Goal: Find specific page/section: Find specific page/section

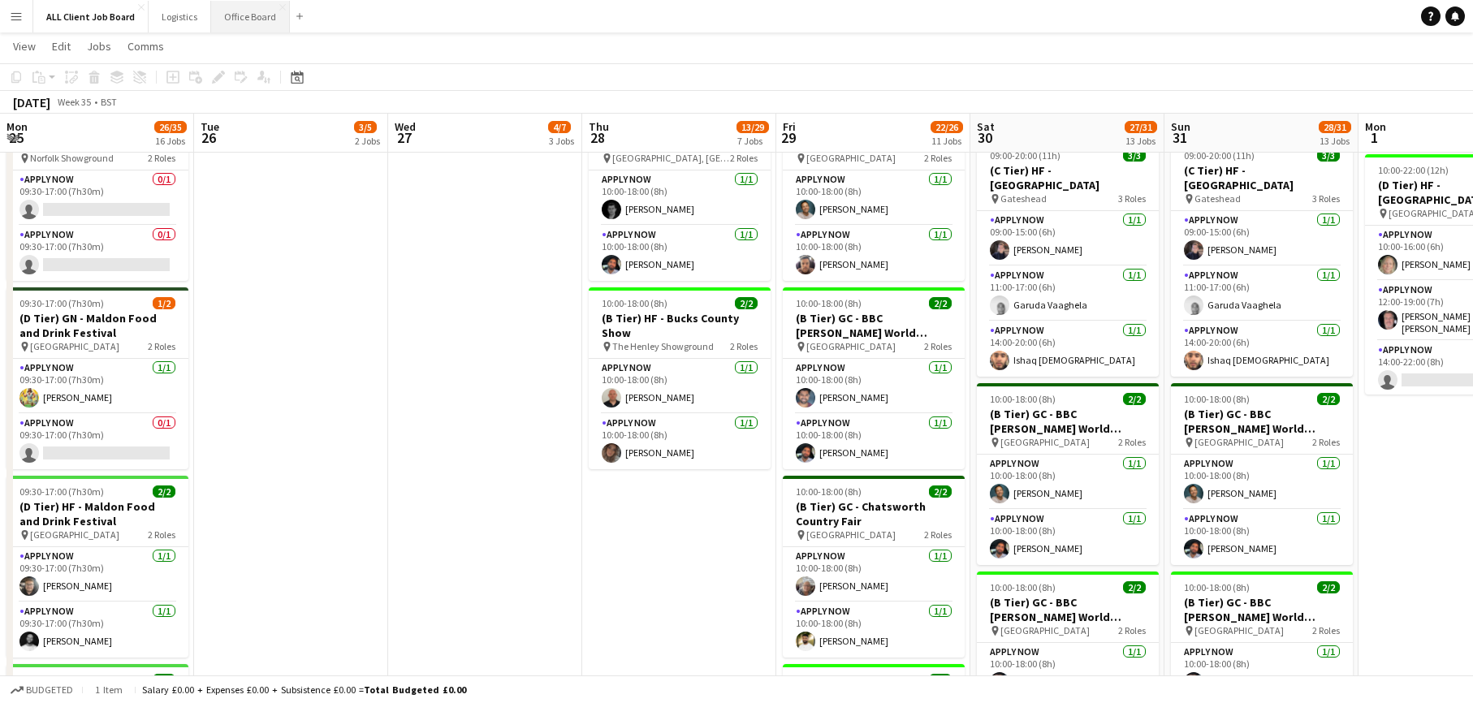
scroll to position [0, 497]
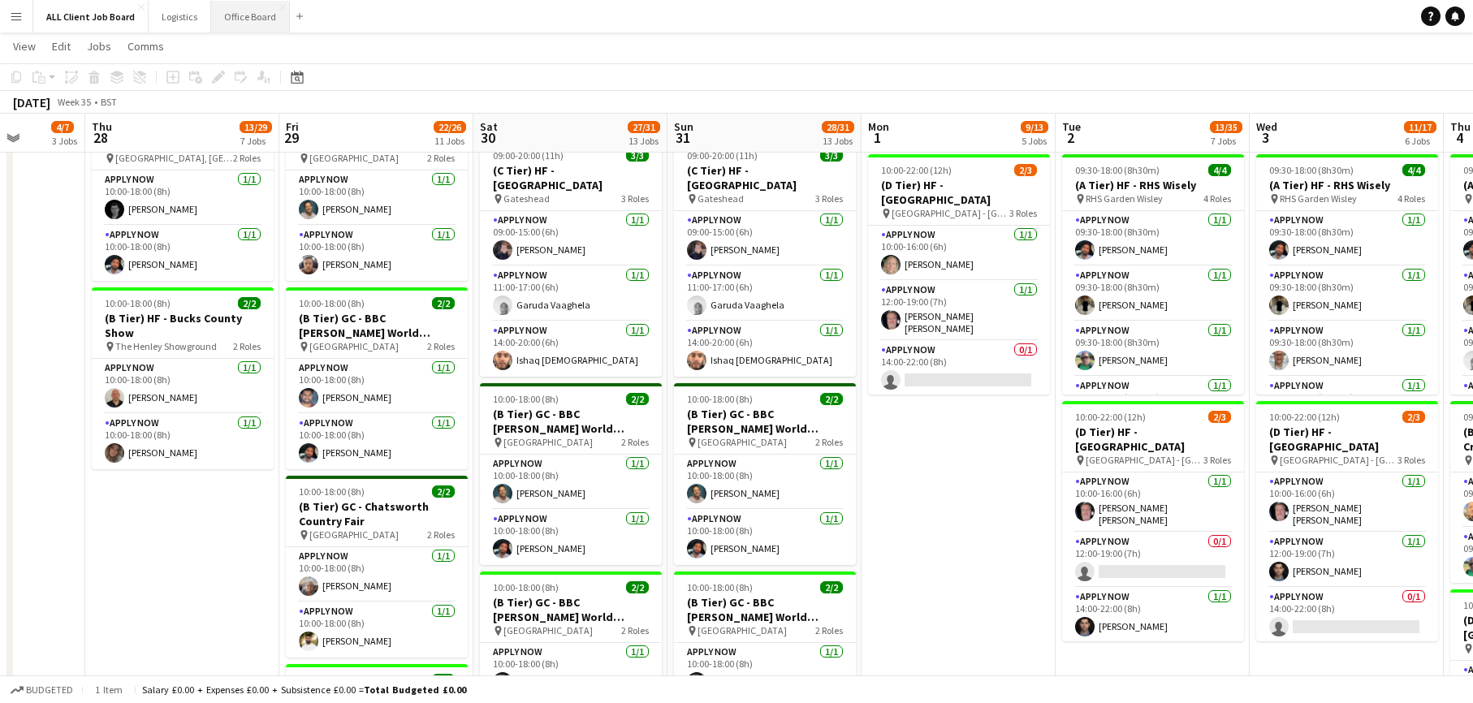
click at [253, 15] on button "Office Board Close" at bounding box center [250, 17] width 79 height 32
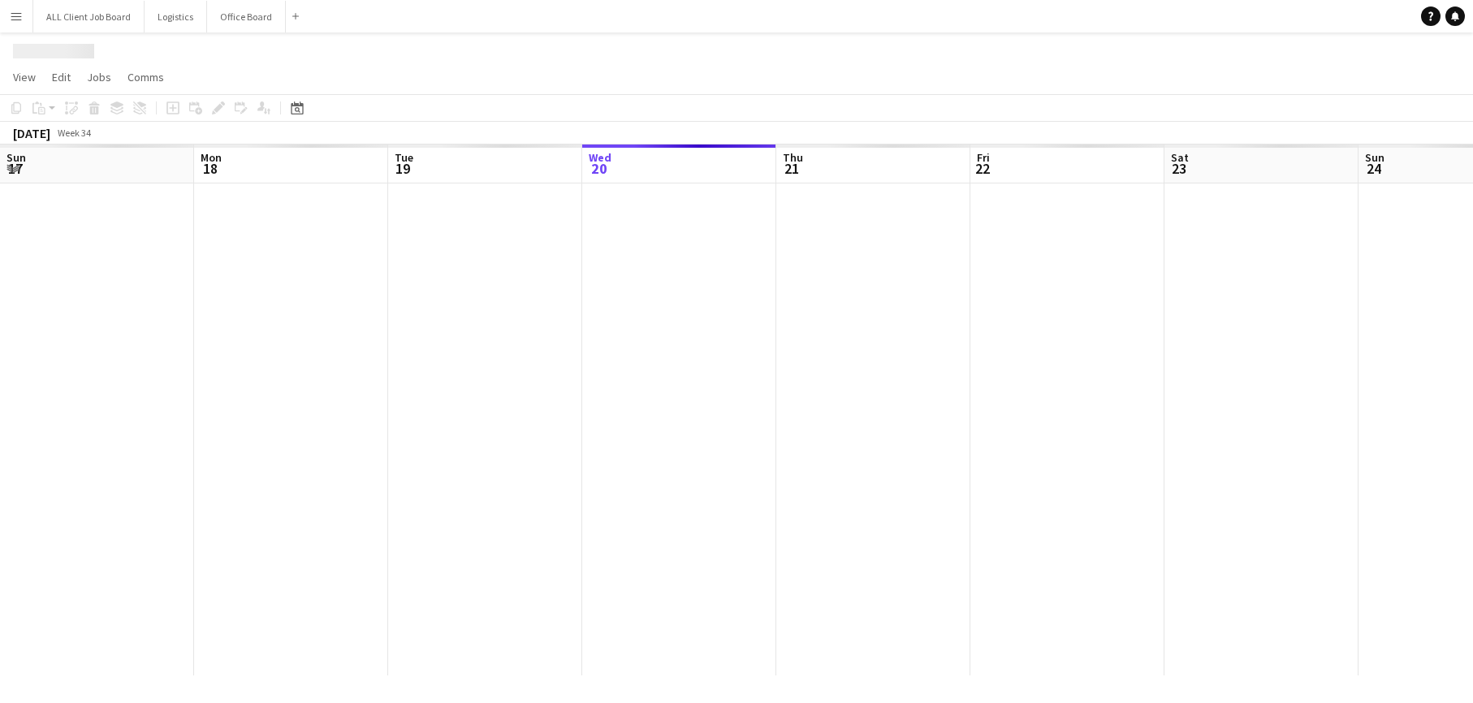
scroll to position [0, 388]
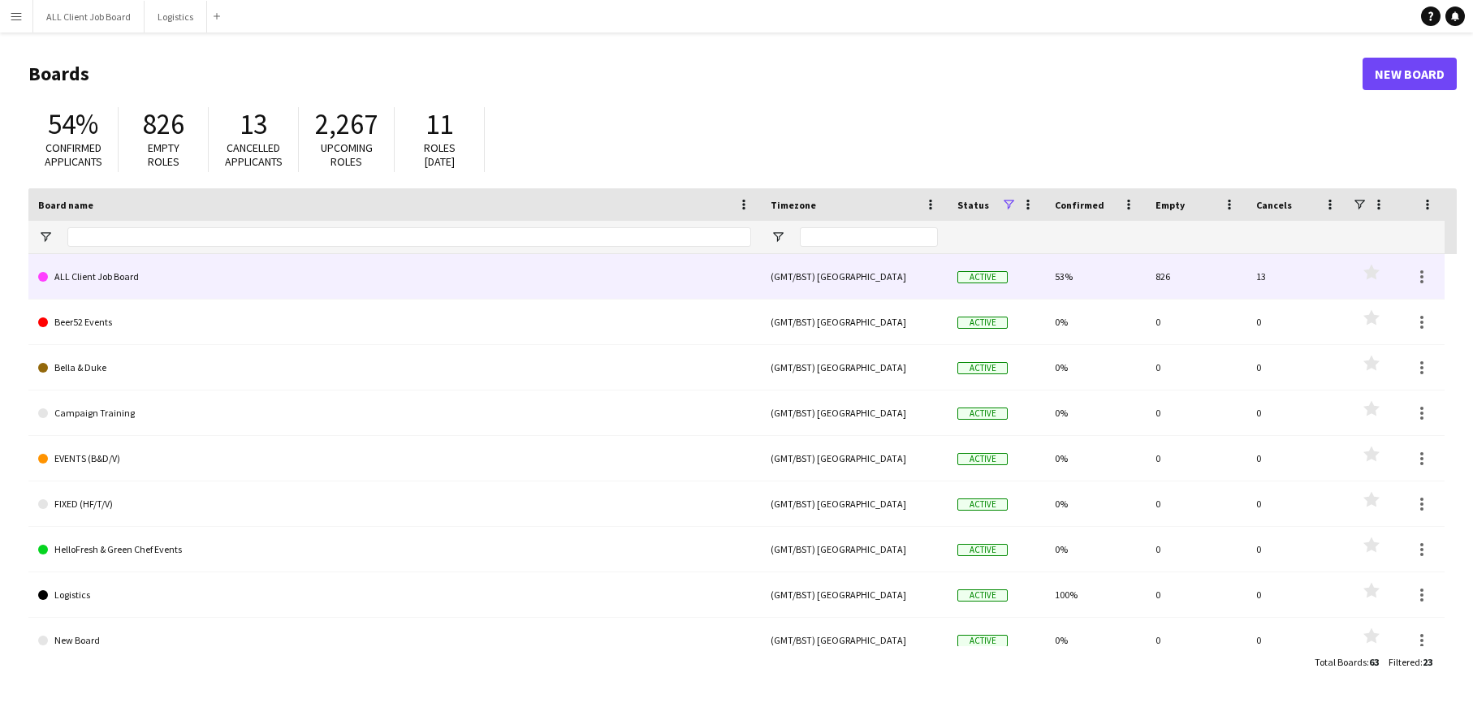
click at [126, 280] on link "ALL Client Job Board" at bounding box center [394, 276] width 713 height 45
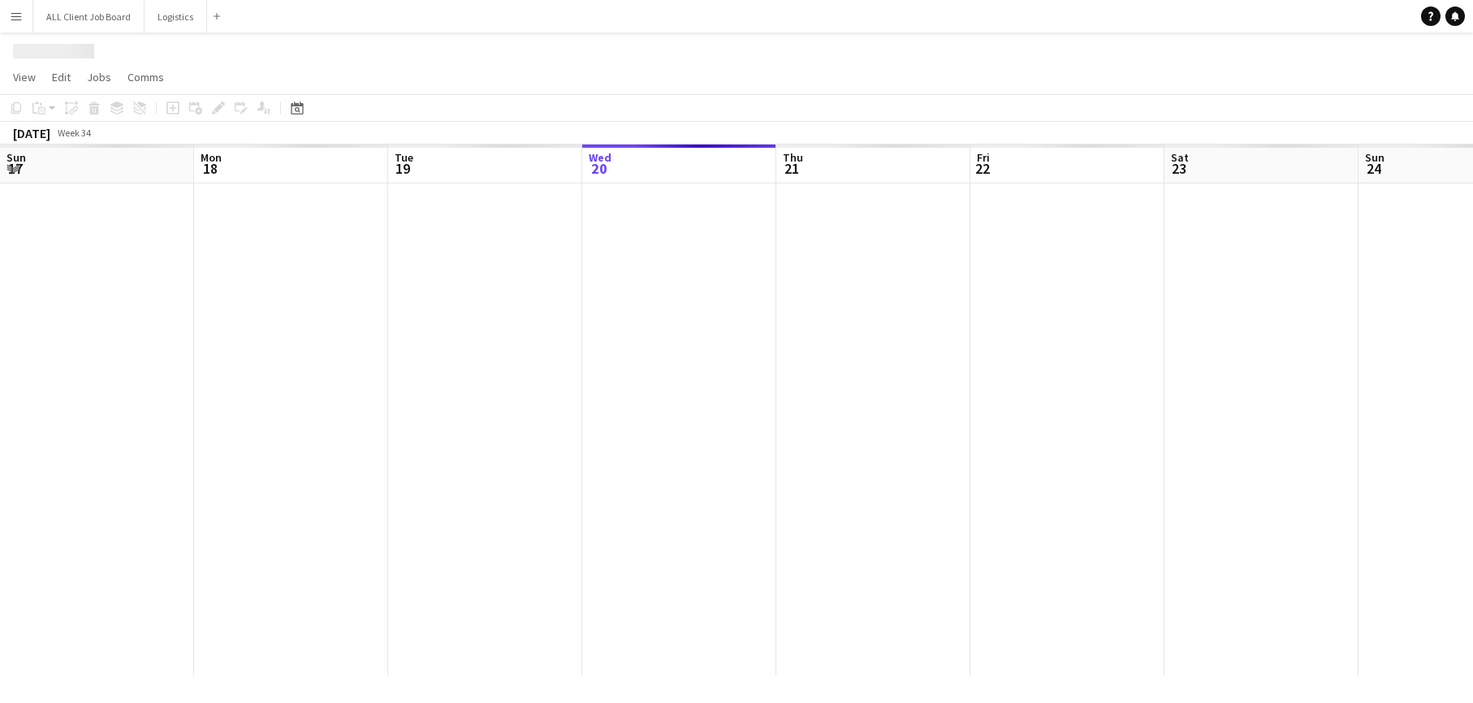
scroll to position [0, 388]
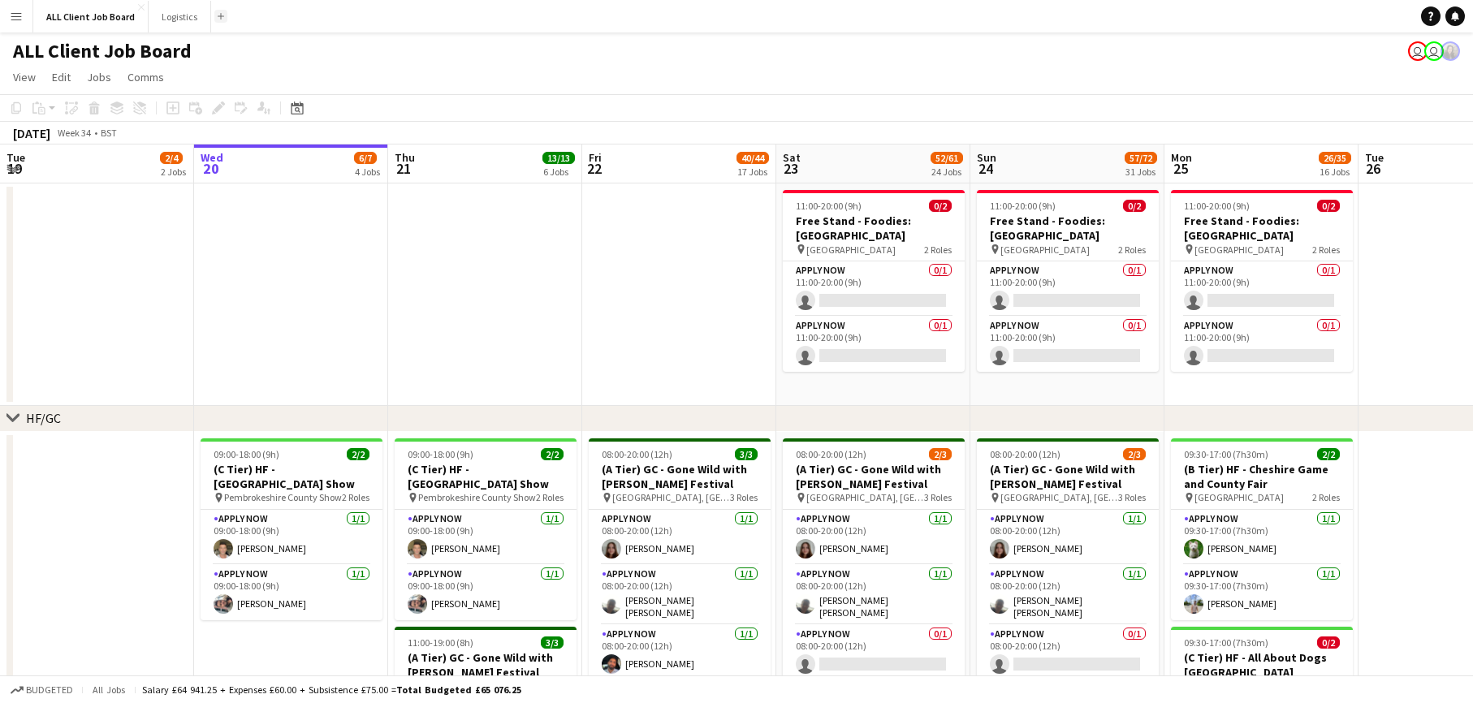
click at [223, 18] on button "Add" at bounding box center [220, 16] width 13 height 13
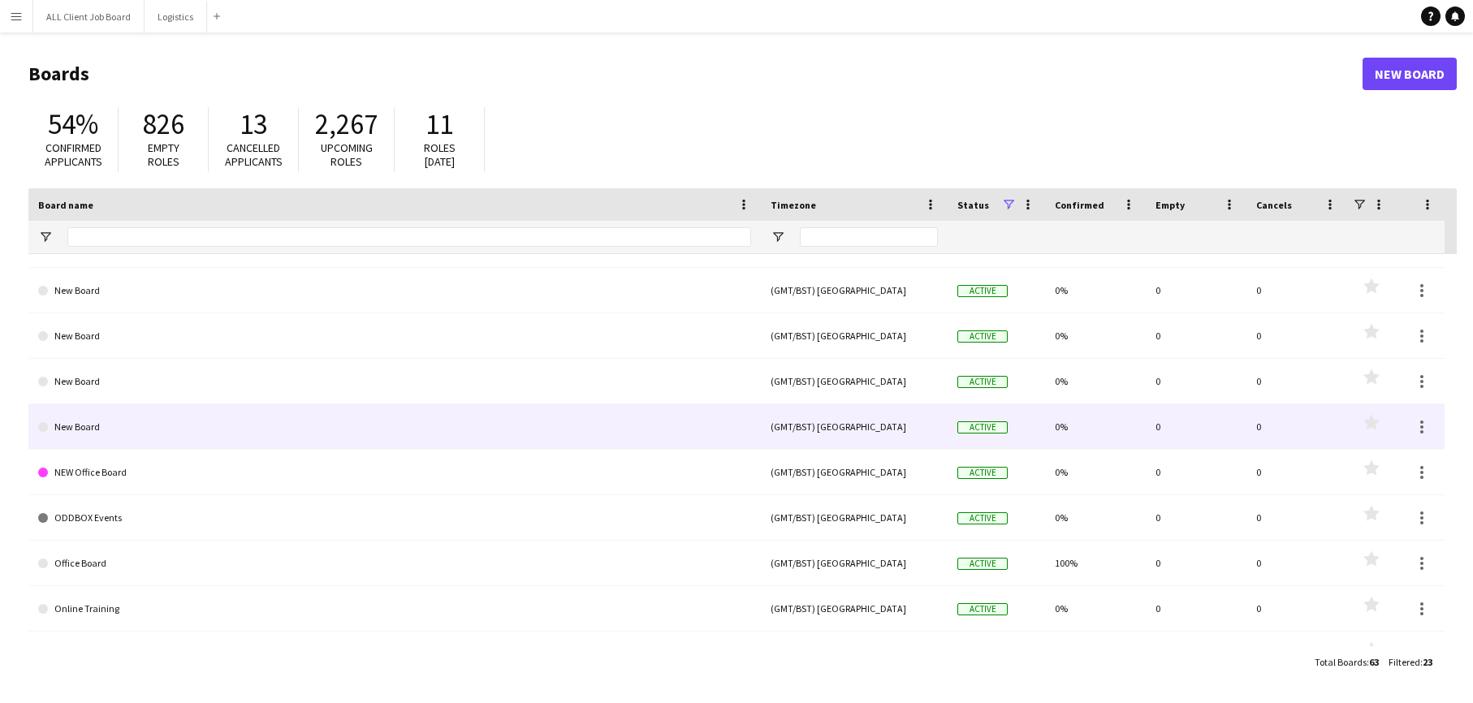
scroll to position [399, 0]
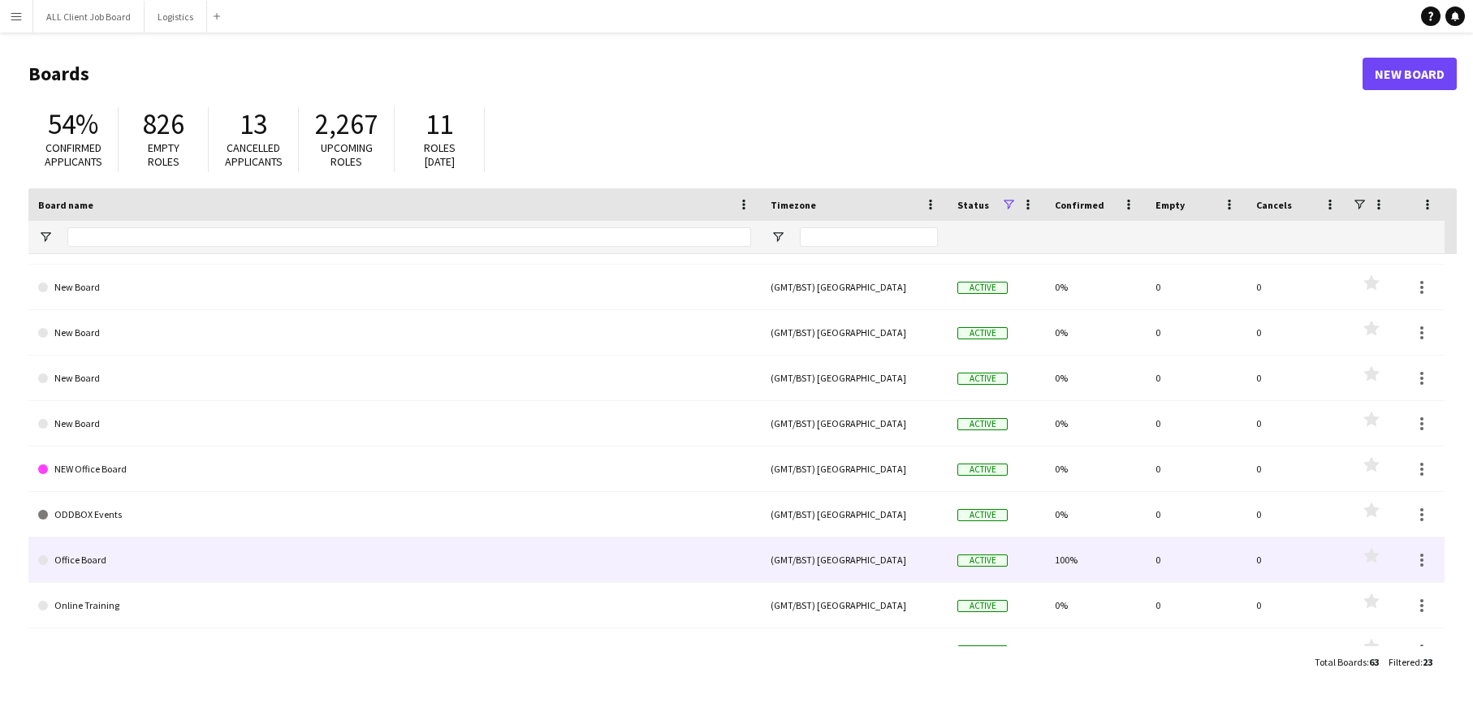
click at [110, 564] on link "Office Board" at bounding box center [394, 560] width 713 height 45
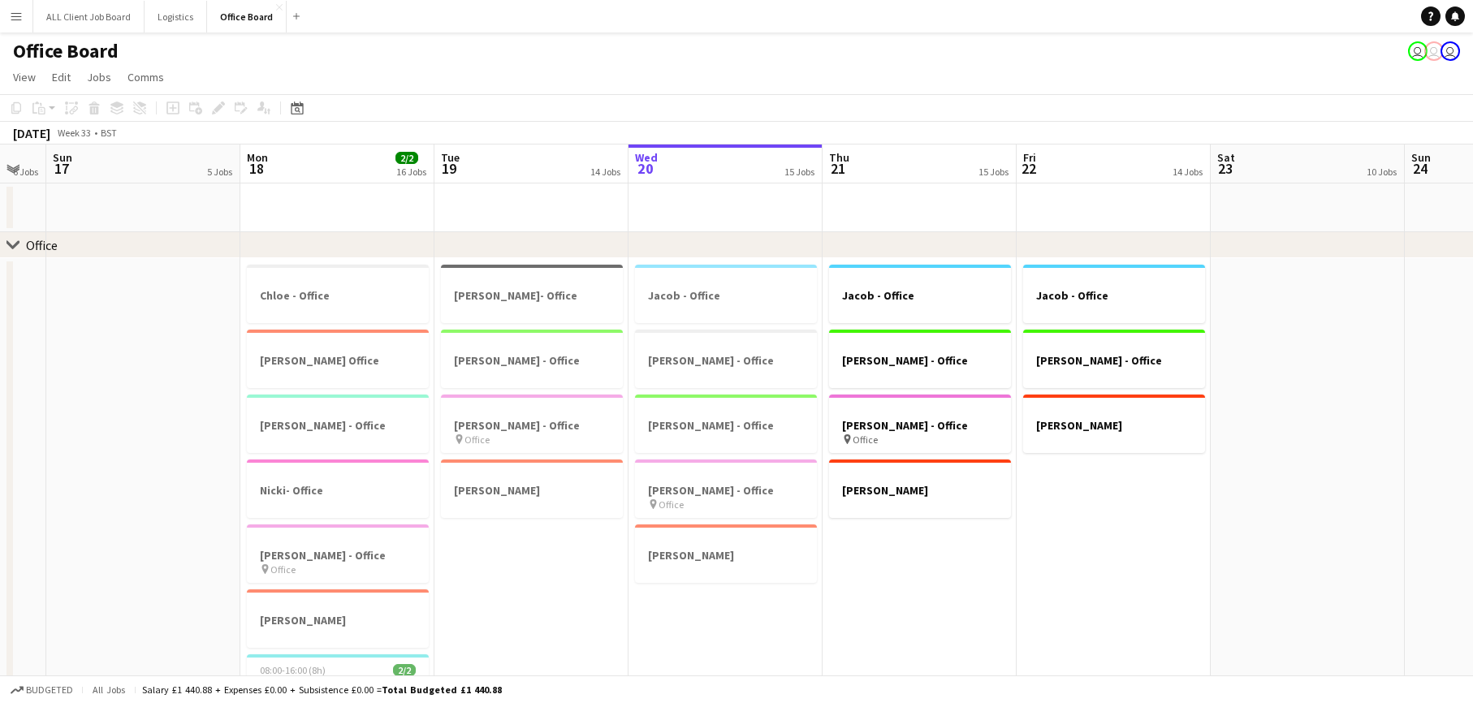
scroll to position [0, 331]
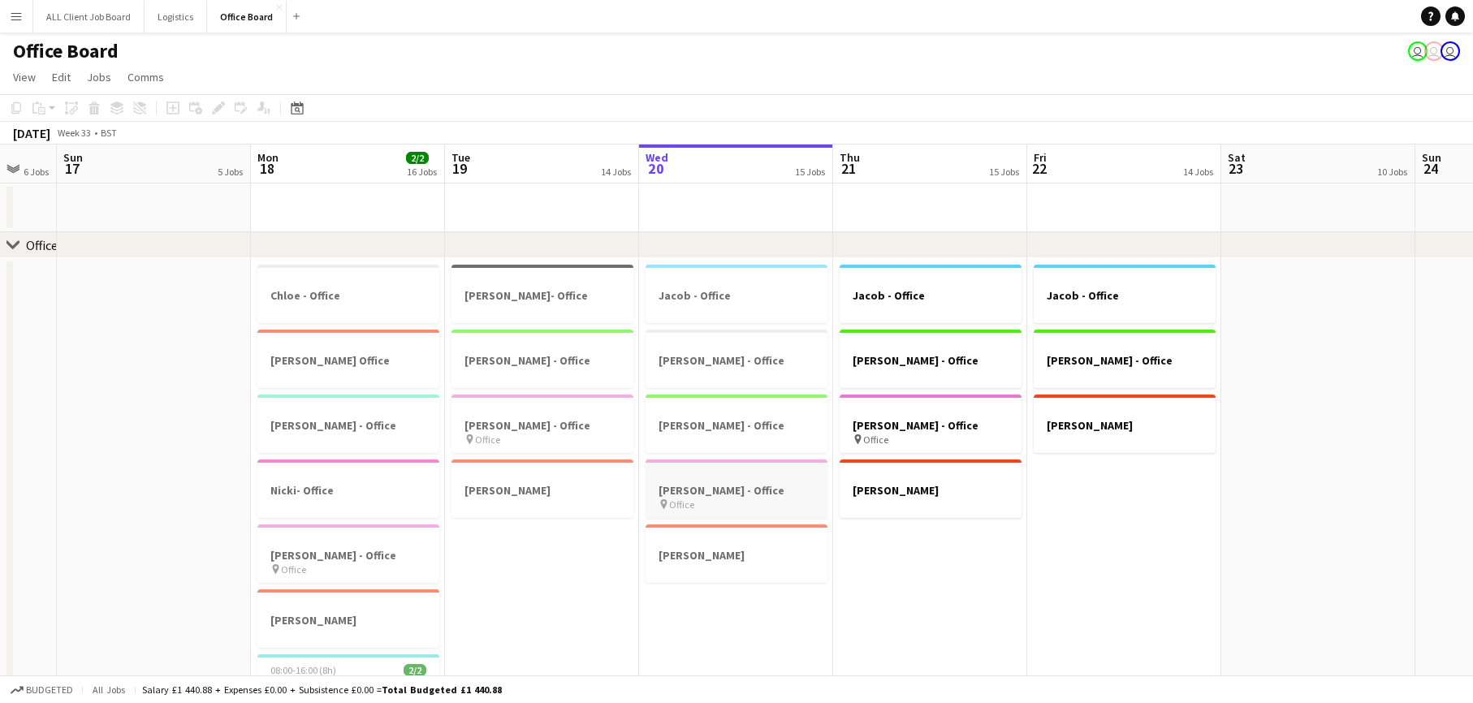
click at [740, 511] on app-job-card "[PERSON_NAME] - Office pin Office" at bounding box center [737, 489] width 182 height 58
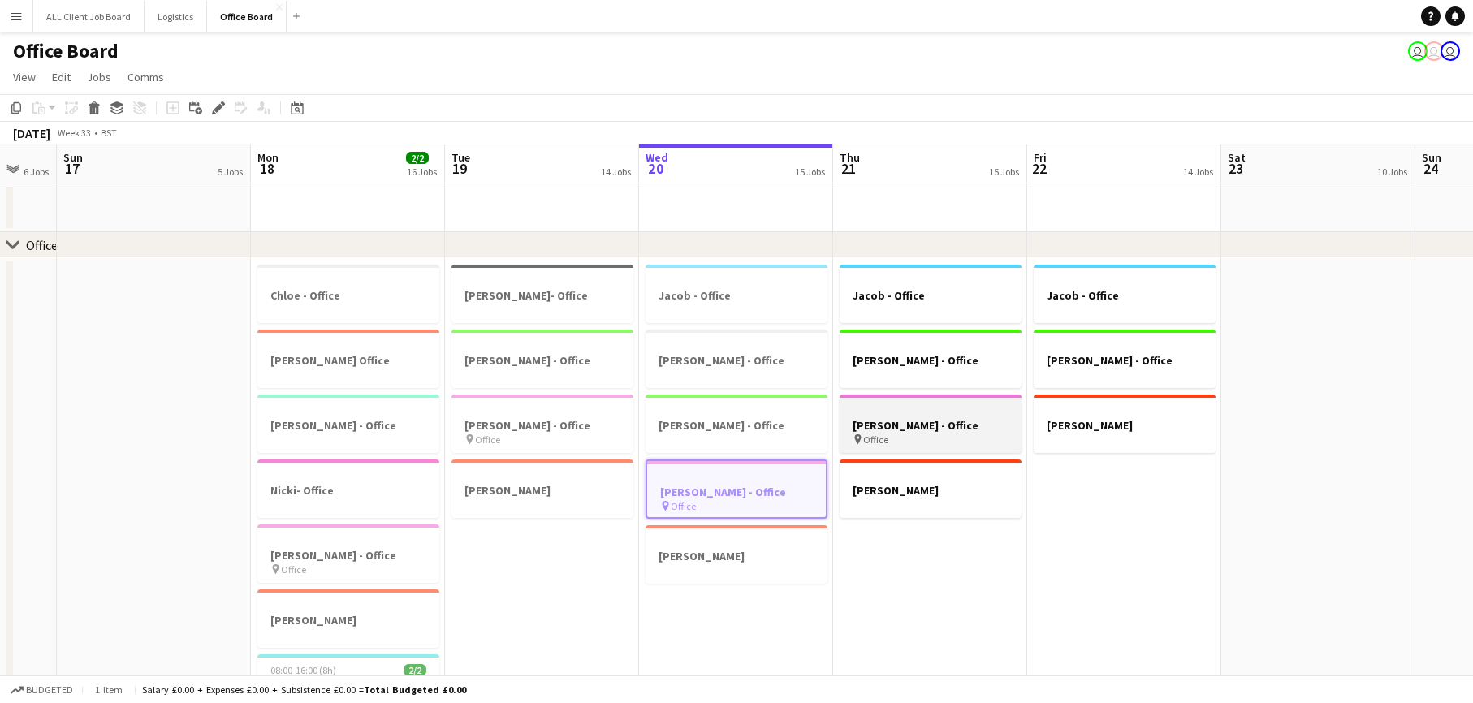
click at [948, 417] on app-job-card "[PERSON_NAME] - Office pin Office" at bounding box center [931, 424] width 182 height 58
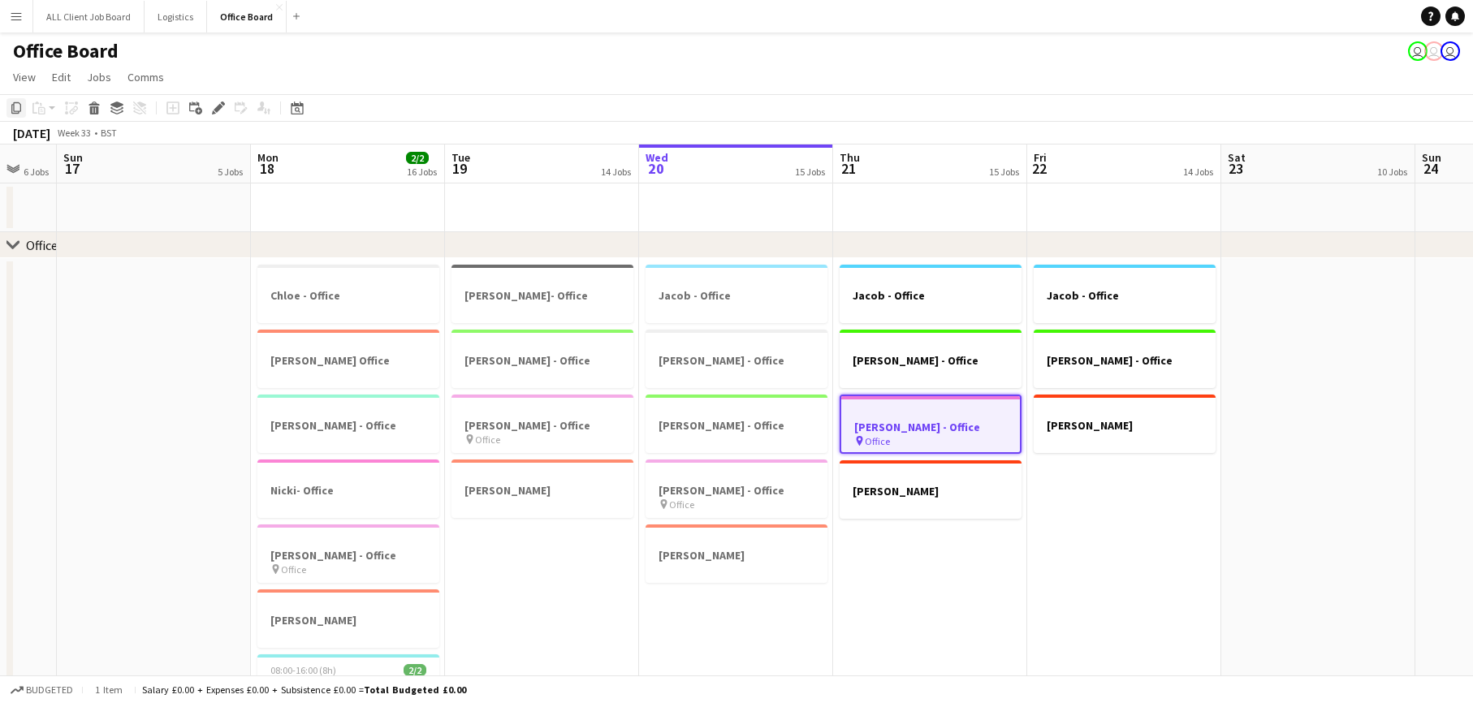
click at [21, 106] on icon "Copy" at bounding box center [16, 108] width 13 height 13
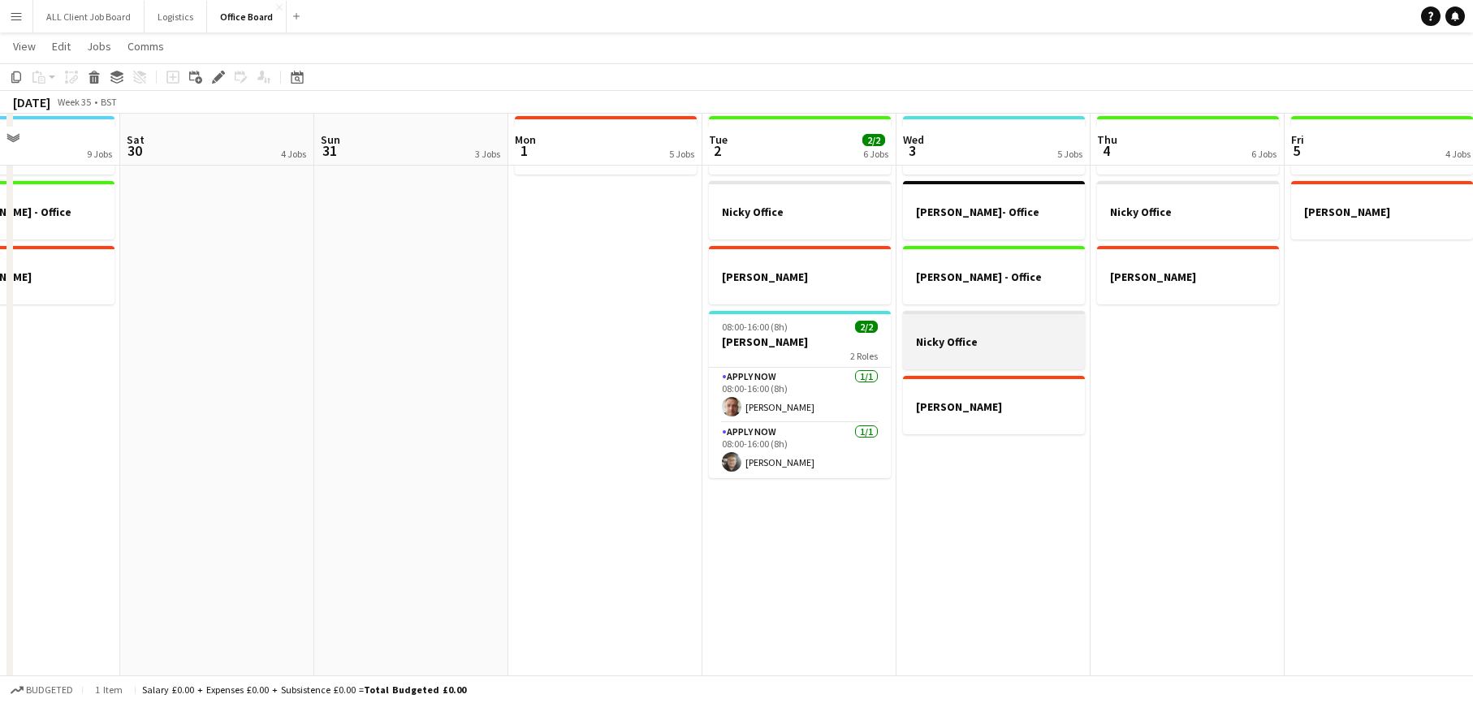
scroll to position [160, 0]
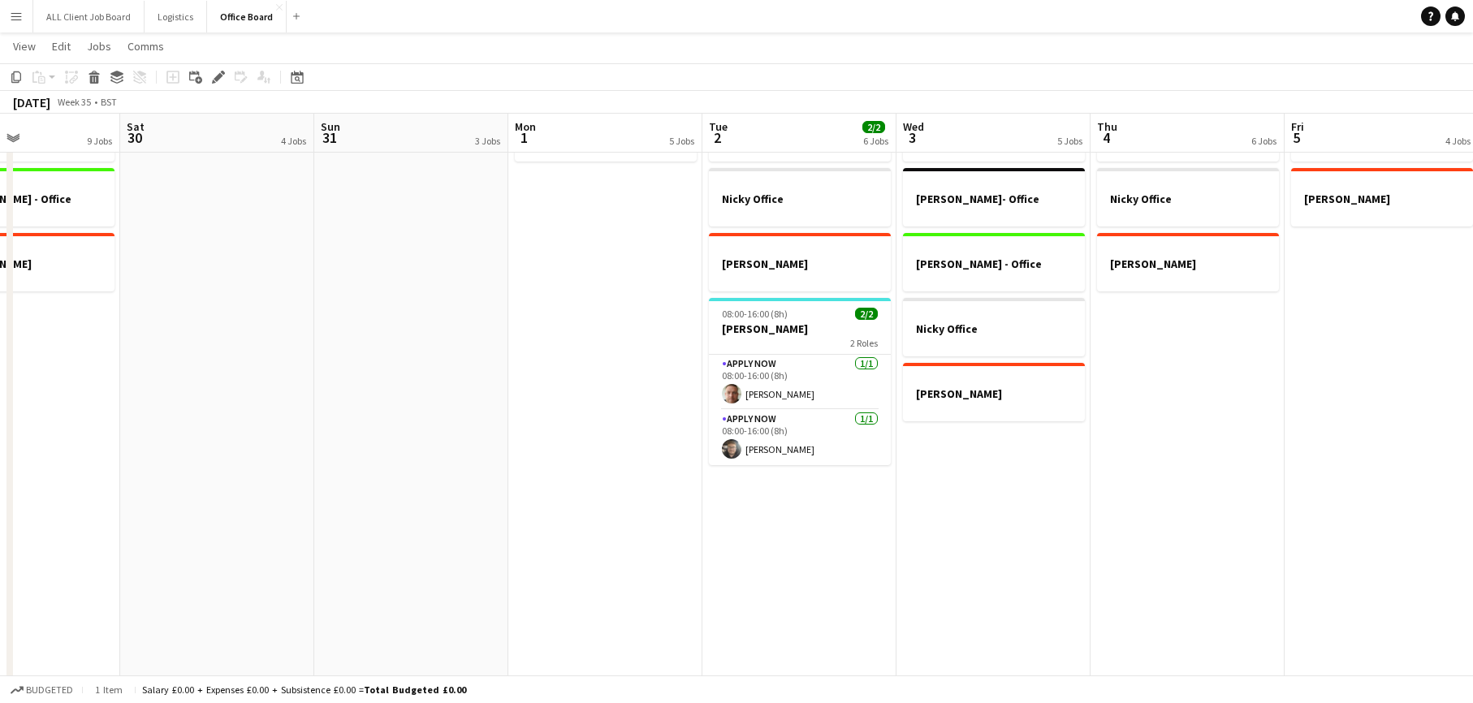
click at [839, 527] on app-date-cell "[PERSON_NAME] - Office Nicky Office [PERSON_NAME] 08:00-16:00 (8h) 2/2 [PERSON_…" at bounding box center [799, 396] width 194 height 598
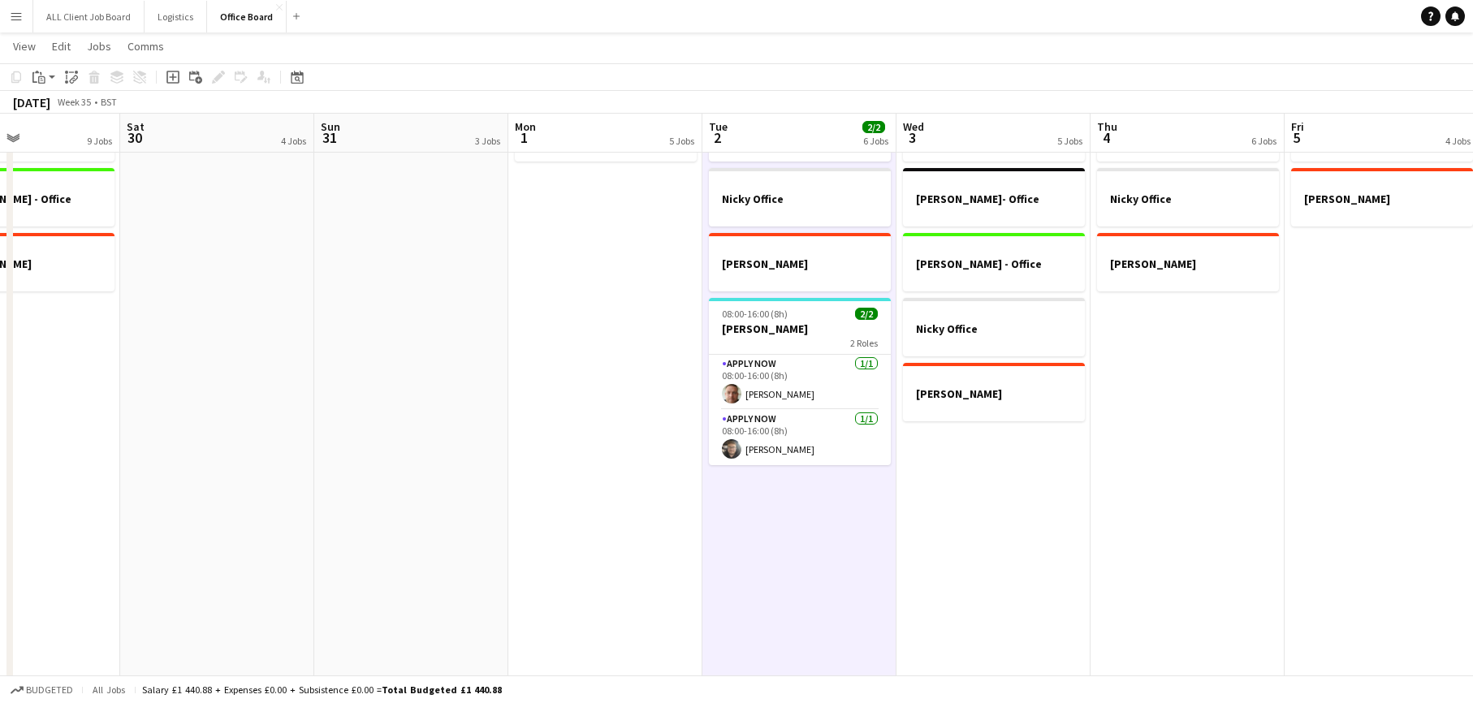
click at [1043, 479] on app-date-cell "[PERSON_NAME] [PERSON_NAME]- Office [PERSON_NAME] - Office Nicky Office [PERSON…" at bounding box center [994, 396] width 194 height 598
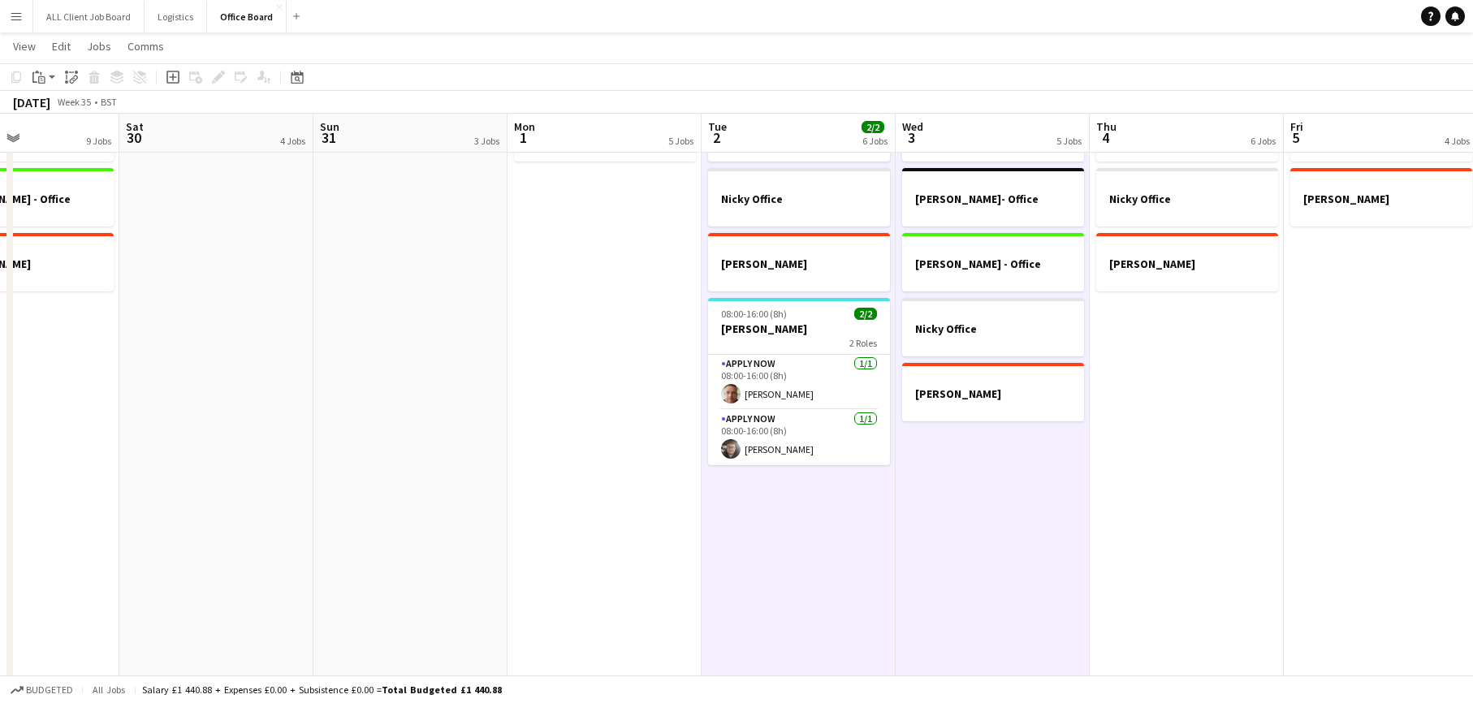
click at [1172, 437] on app-date-cell "[PERSON_NAME] - Office Nicky Office [PERSON_NAME]" at bounding box center [1187, 396] width 194 height 598
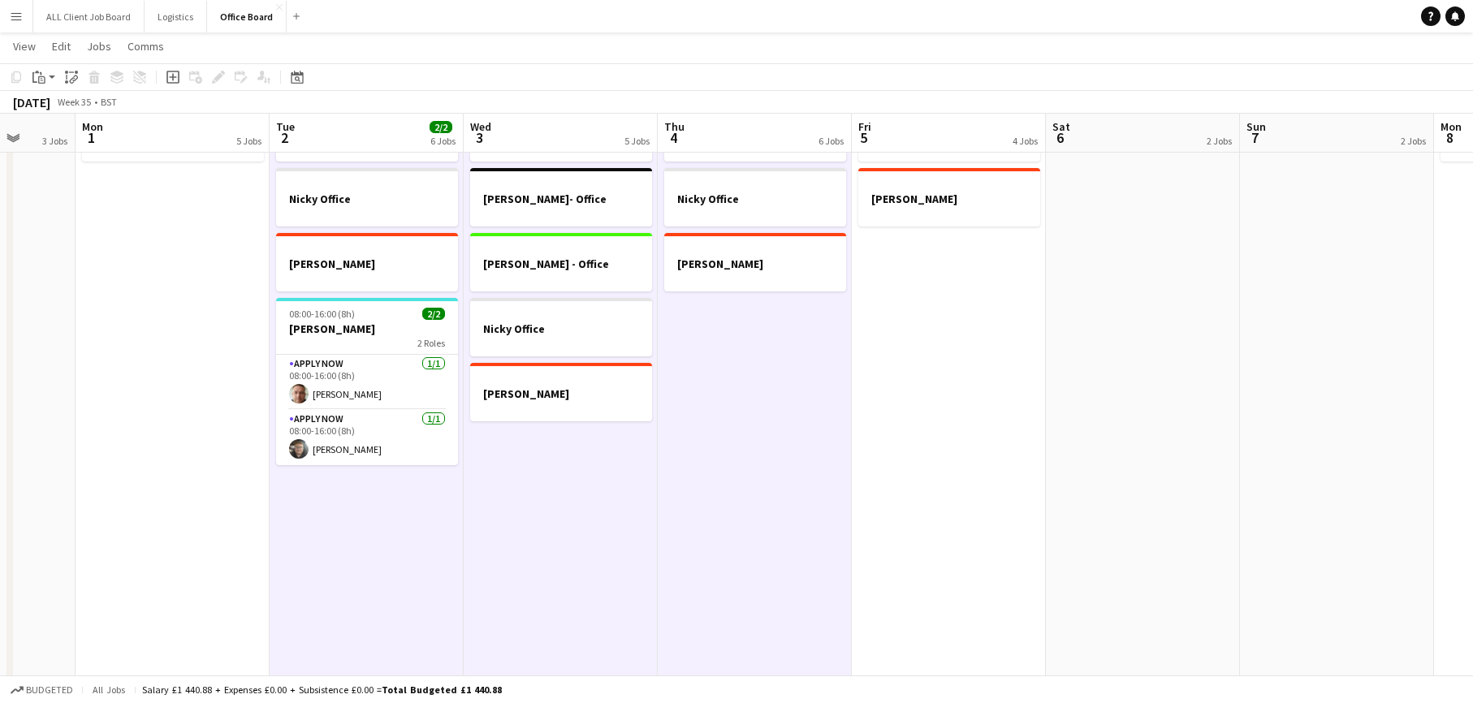
scroll to position [0, 716]
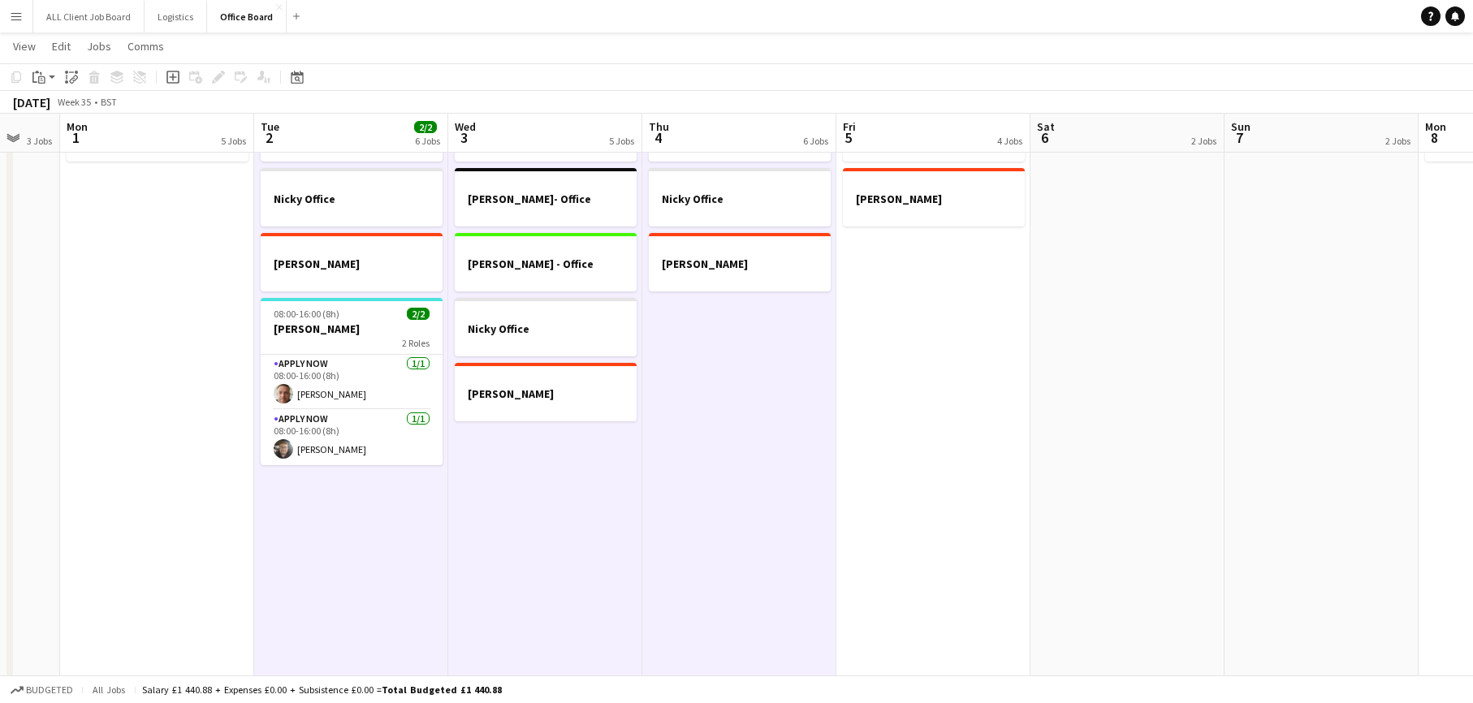
click at [918, 386] on app-date-cell "[PERSON_NAME] - Office [PERSON_NAME]" at bounding box center [933, 396] width 194 height 598
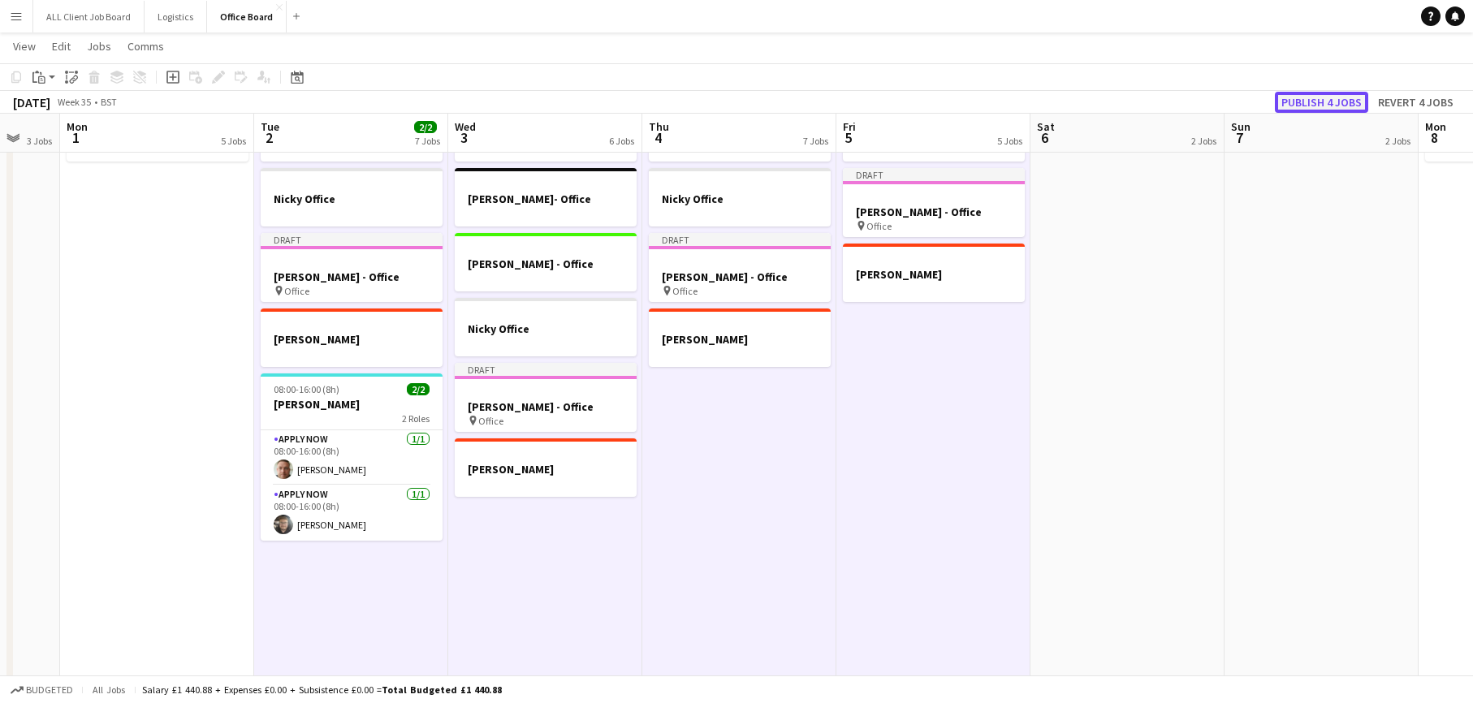
click at [1330, 106] on button "Publish 4 jobs" at bounding box center [1321, 102] width 93 height 21
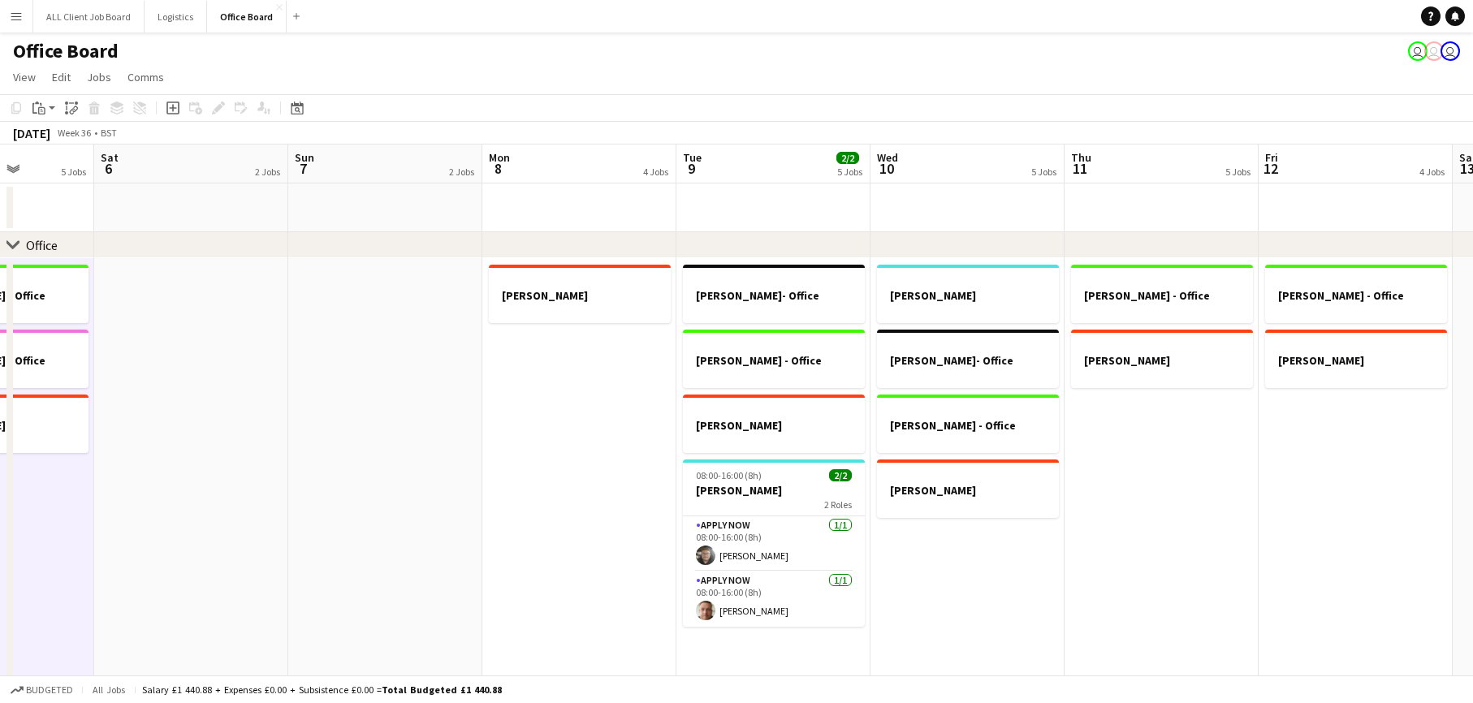
scroll to position [0, 707]
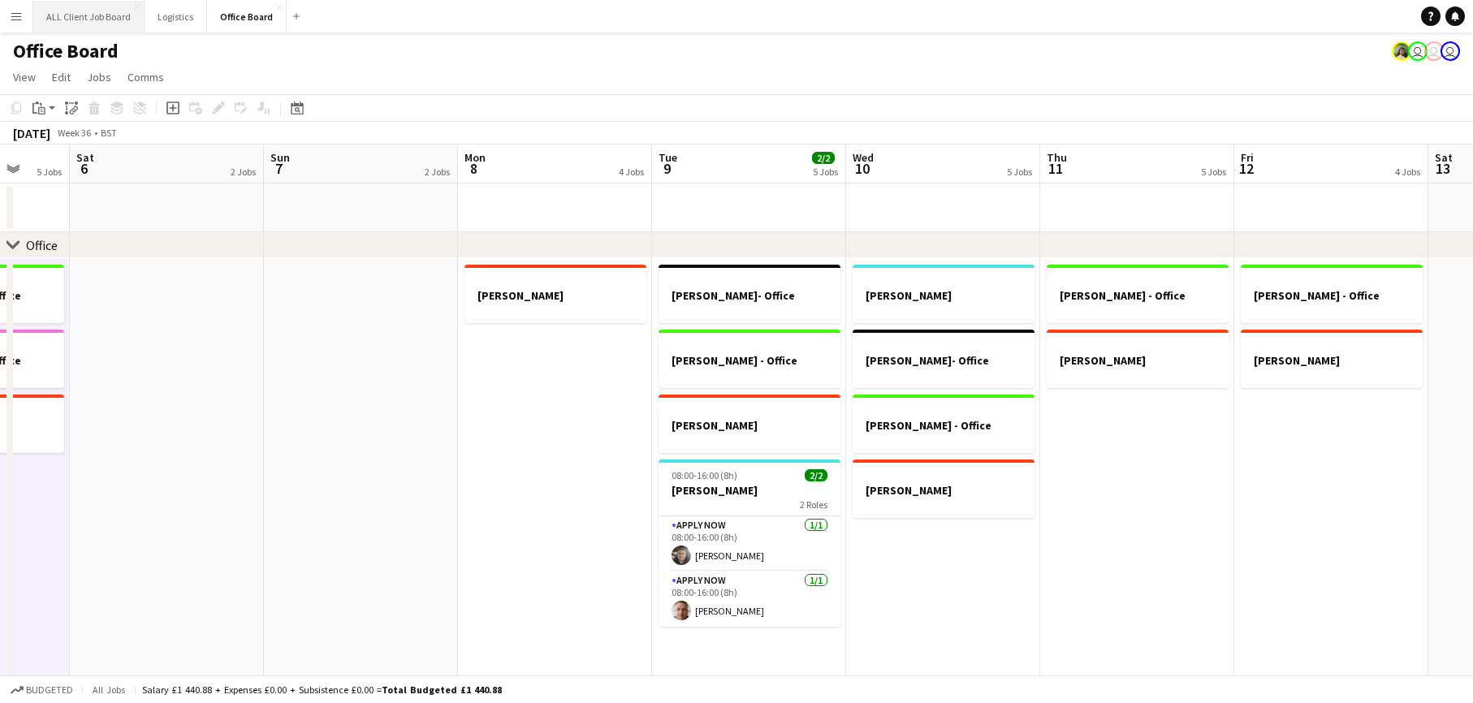
click at [103, 8] on button "ALL Client Job Board Close" at bounding box center [88, 17] width 111 height 32
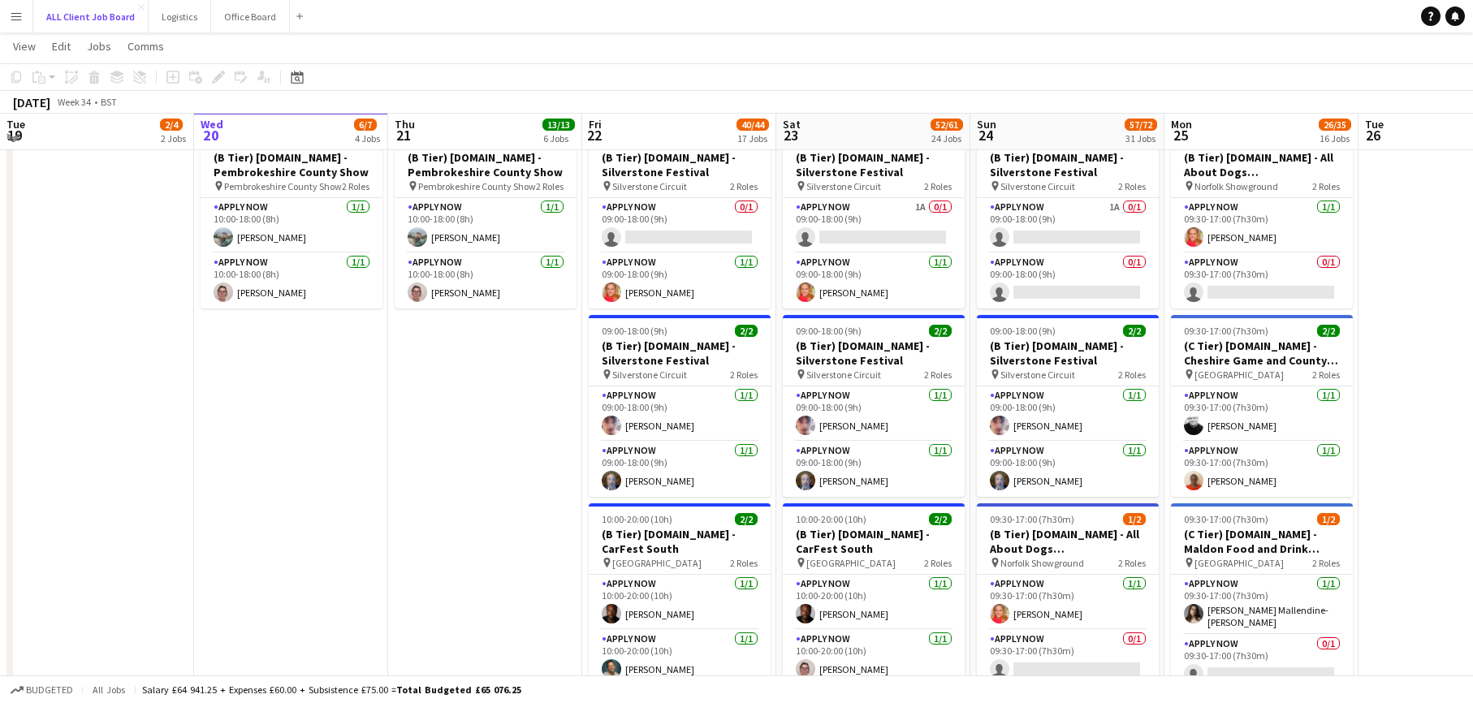
scroll to position [5488, 0]
